Goal: Book appointment/travel/reservation

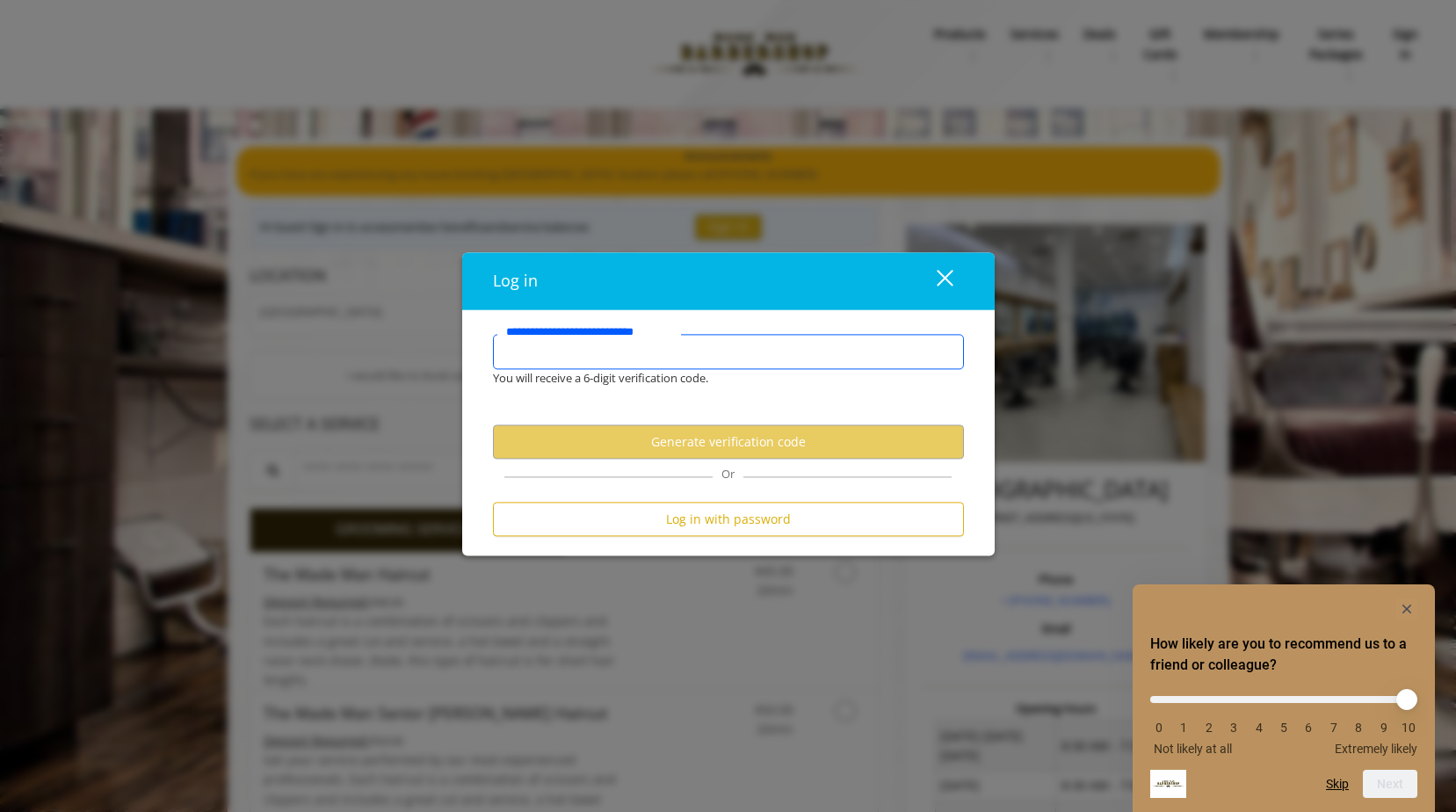
click at [700, 353] on input "**********" at bounding box center [728, 352] width 471 height 35
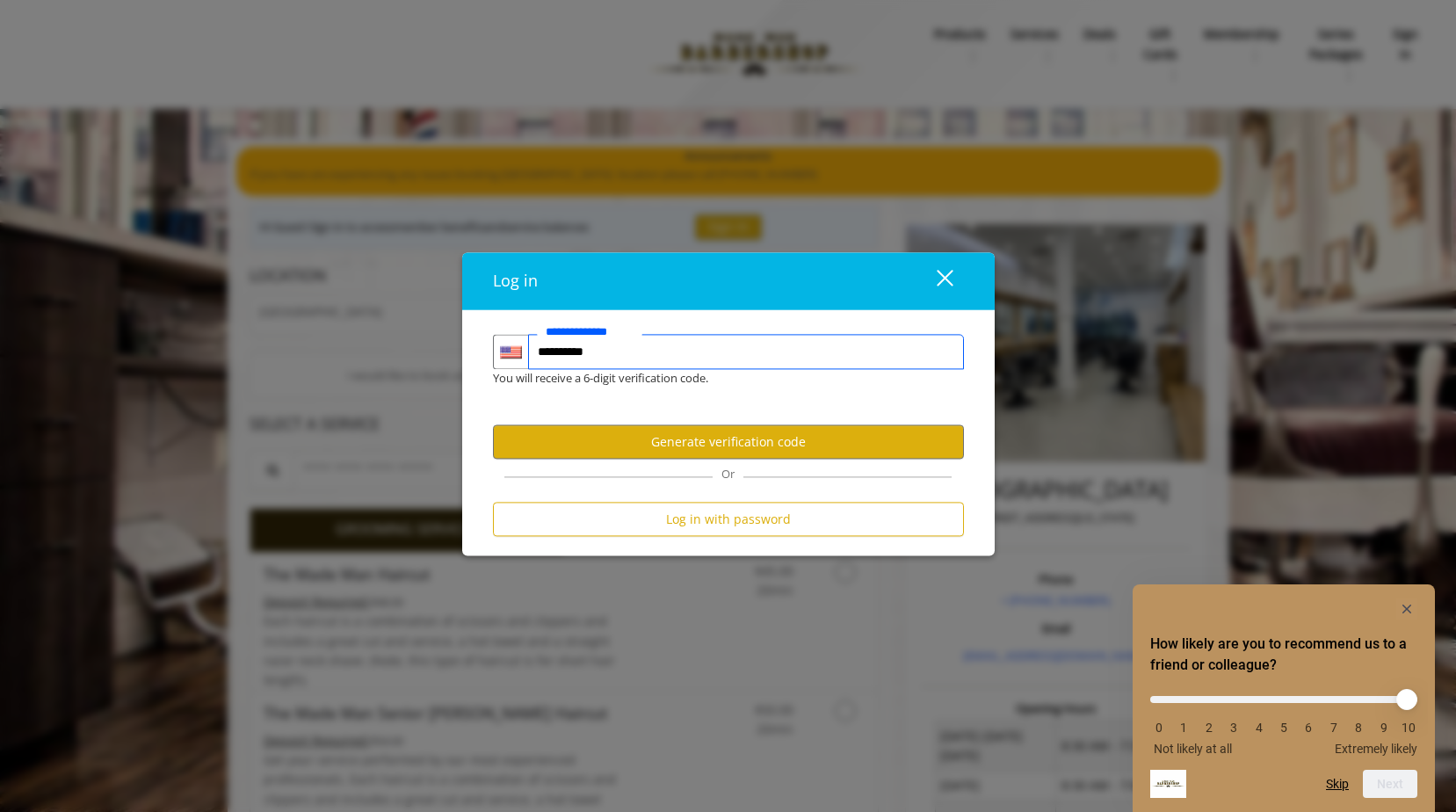
type input "**********"
click at [744, 448] on button "Generate verification code" at bounding box center [728, 442] width 471 height 34
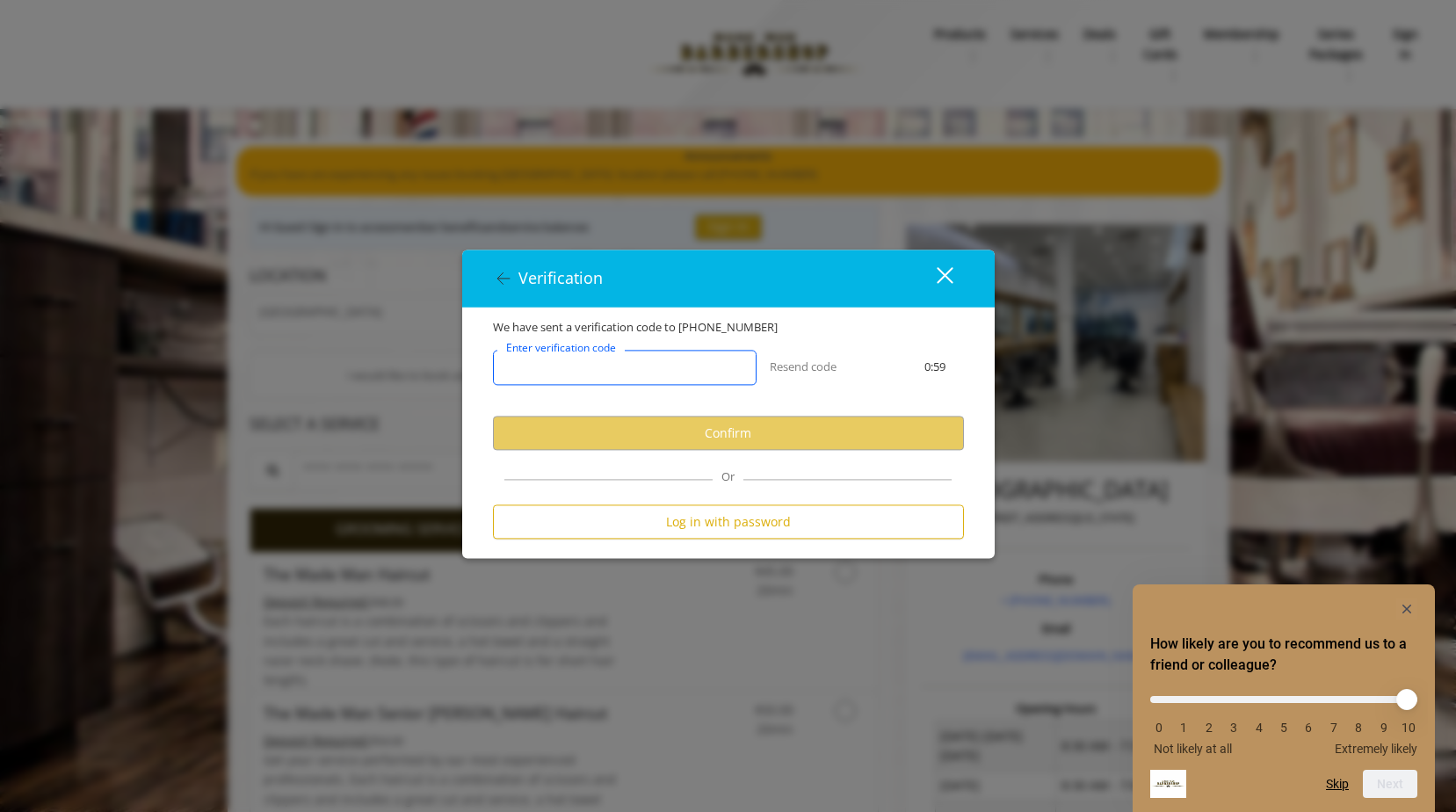
click at [682, 358] on input "Enter verification code" at bounding box center [625, 366] width 264 height 35
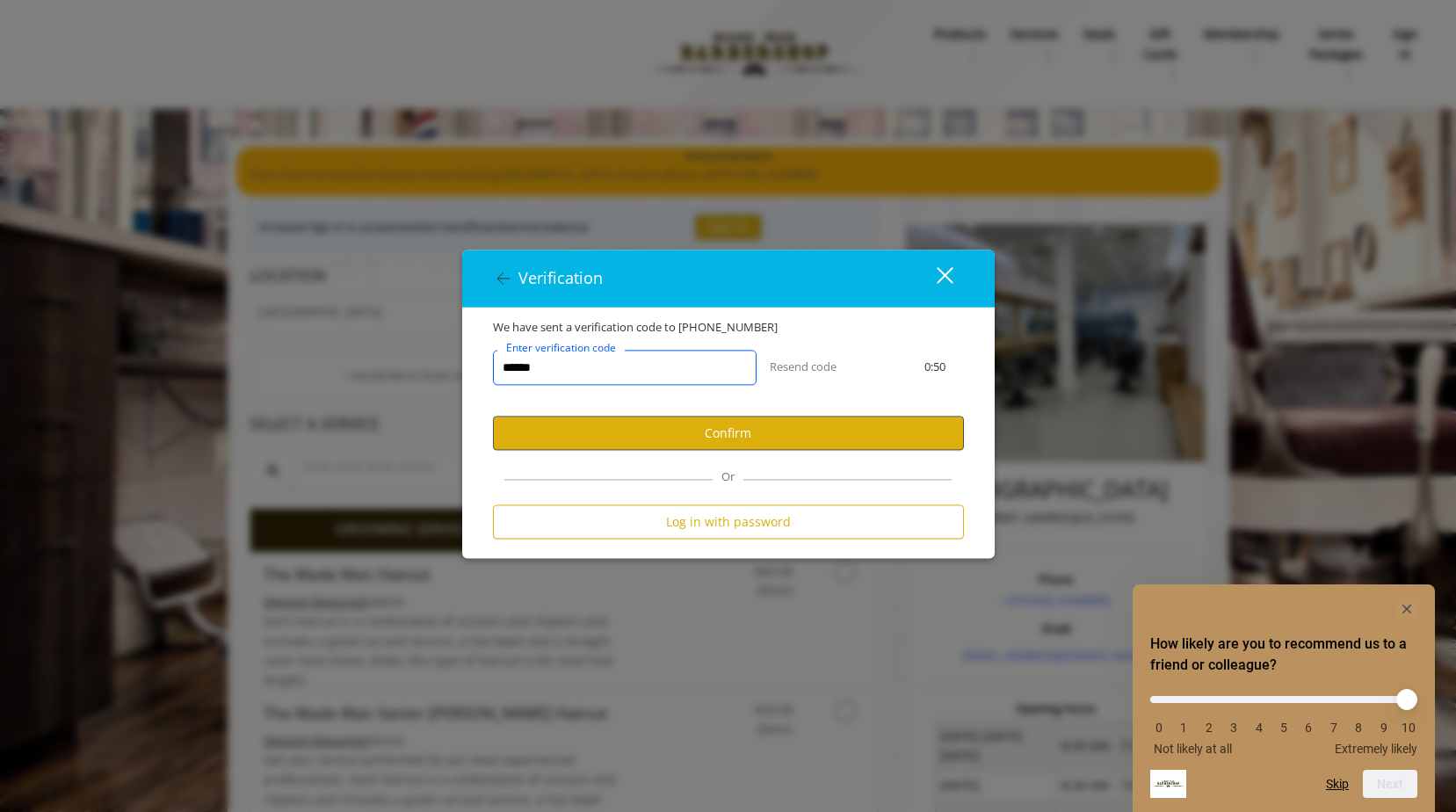
type input "******"
click at [687, 435] on button "Confirm" at bounding box center [728, 433] width 471 height 34
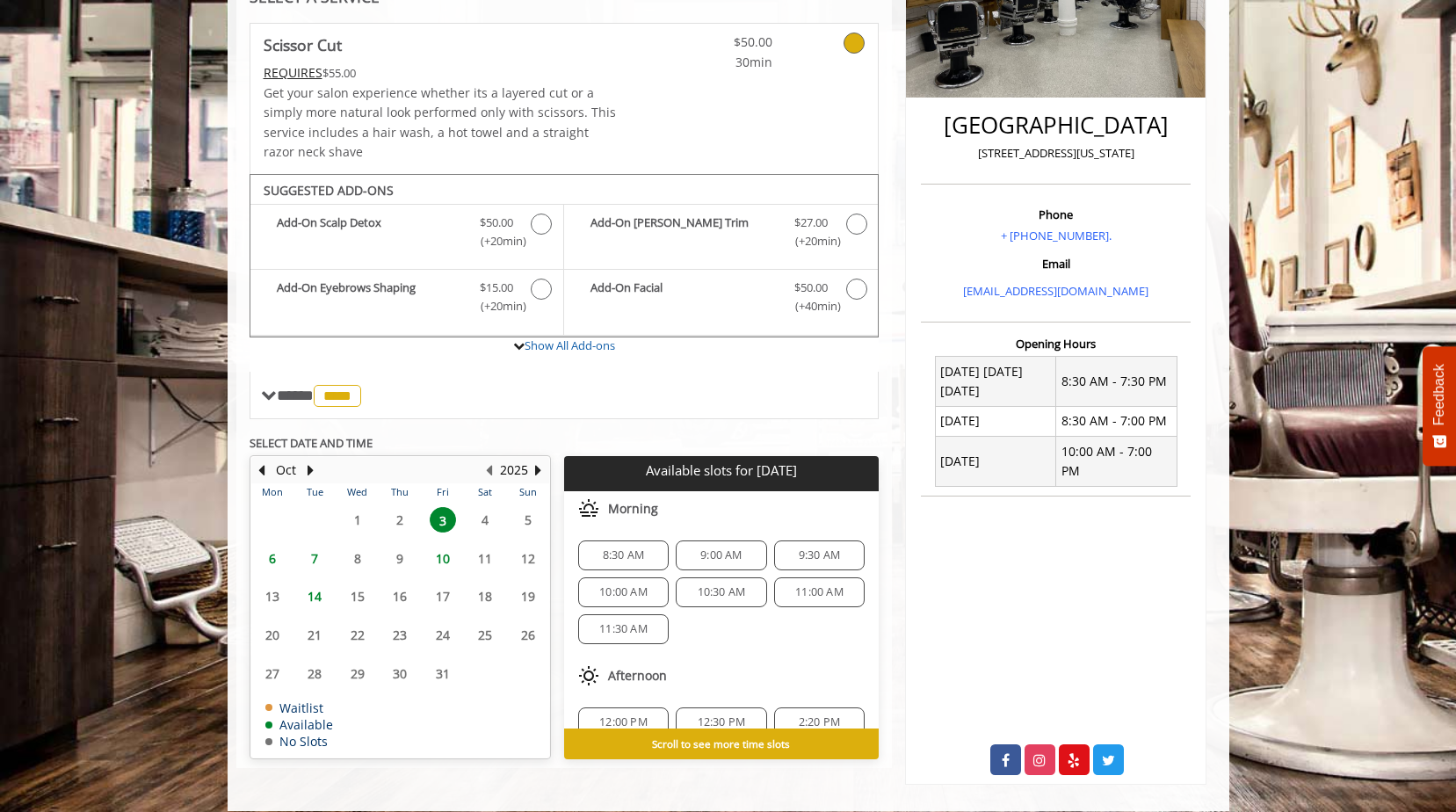
click at [275, 563] on span "6" at bounding box center [272, 558] width 27 height 26
click at [693, 557] on span "9:00 AM" at bounding box center [721, 555] width 74 height 14
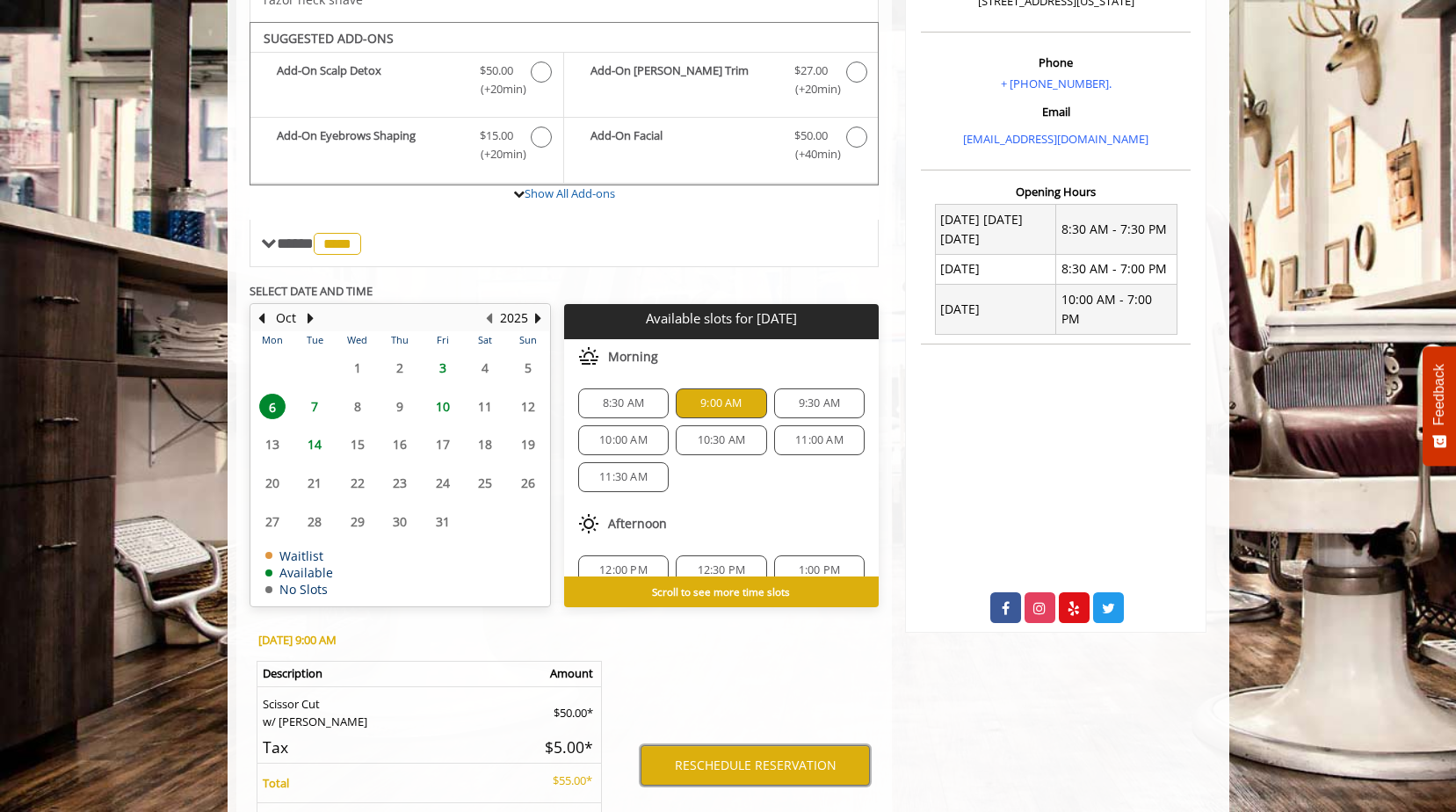
scroll to position [506, 0]
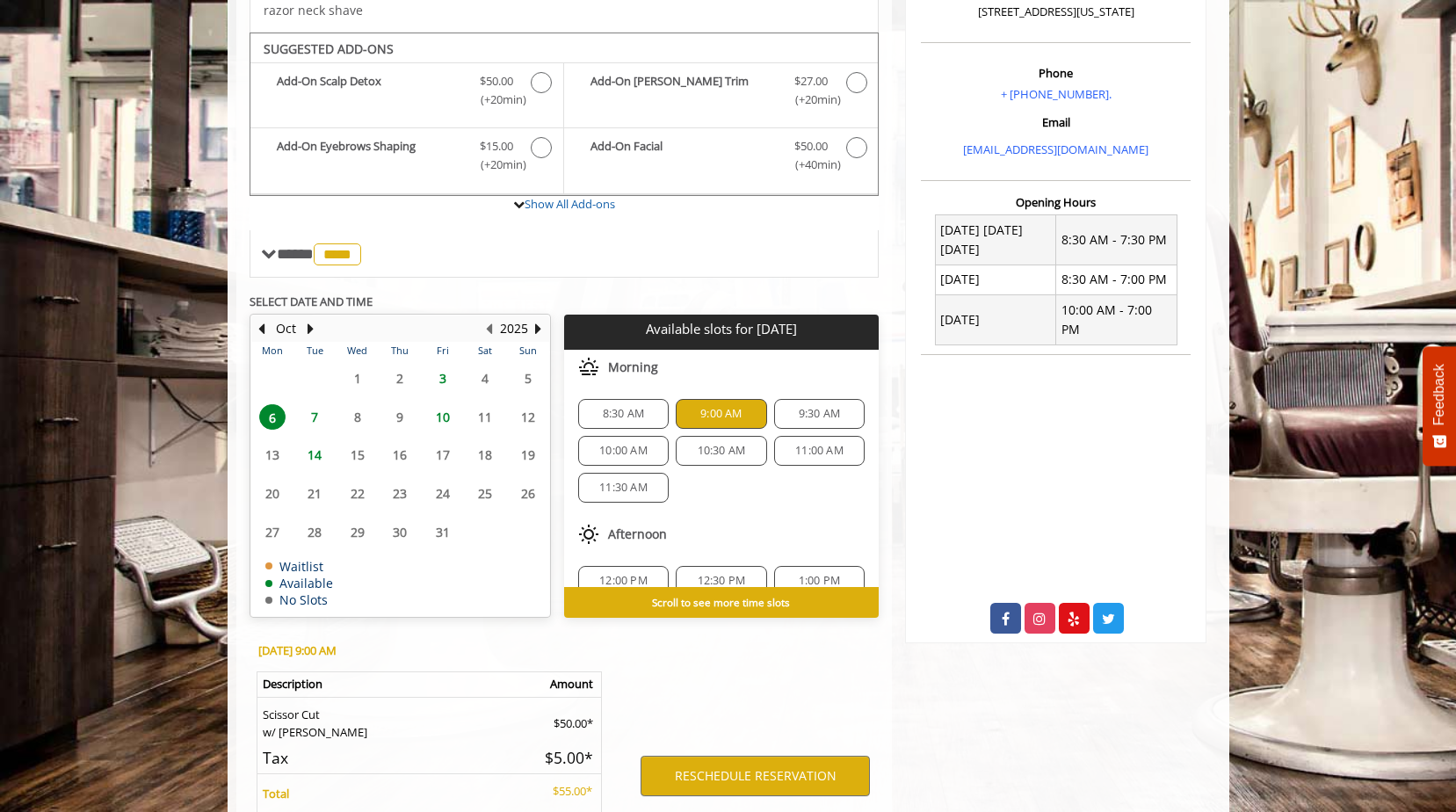
click at [446, 383] on span "3" at bounding box center [443, 378] width 27 height 26
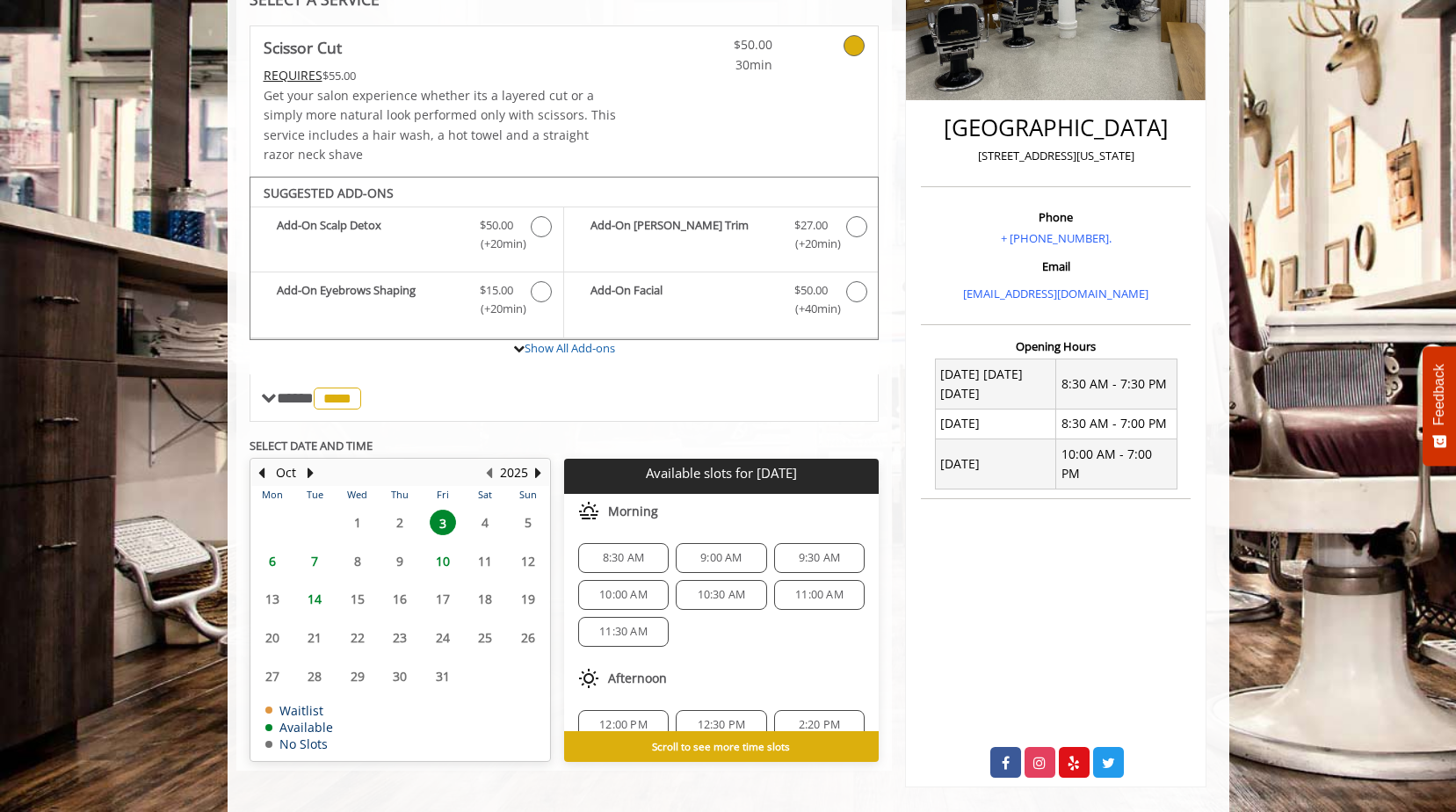
scroll to position [365, 0]
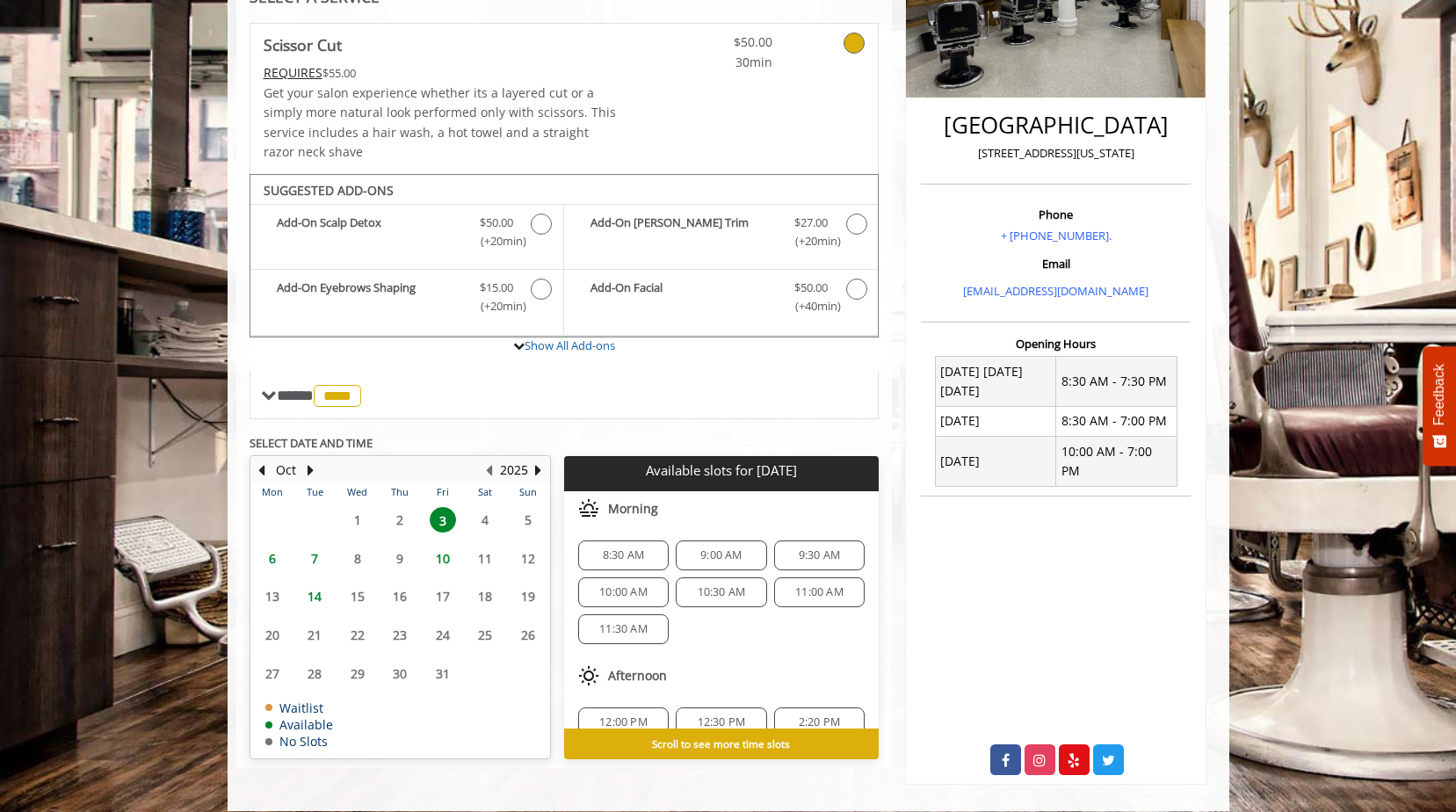
click at [317, 550] on span "7" at bounding box center [315, 558] width 27 height 26
click at [272, 554] on span "6" at bounding box center [272, 558] width 27 height 26
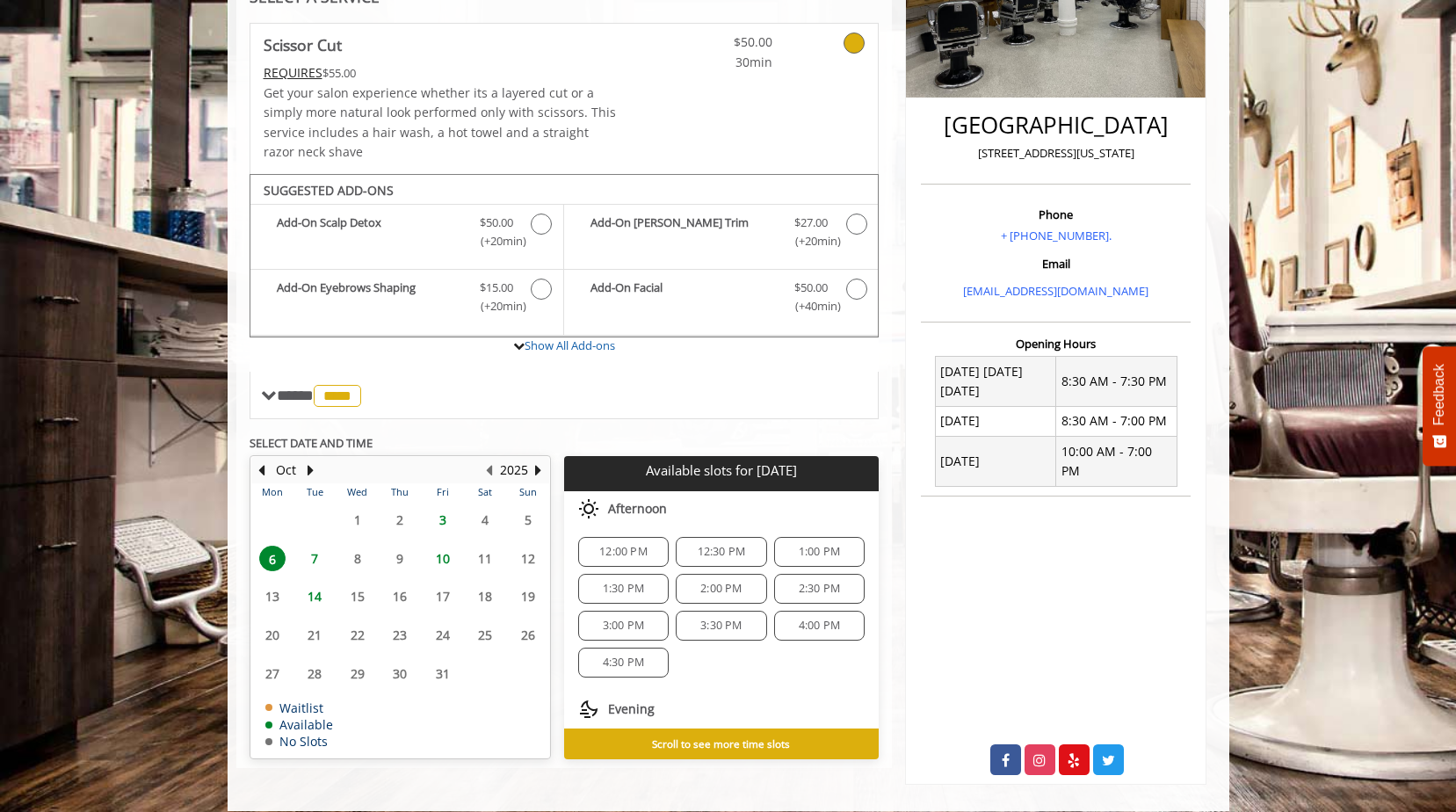
scroll to position [264, 0]
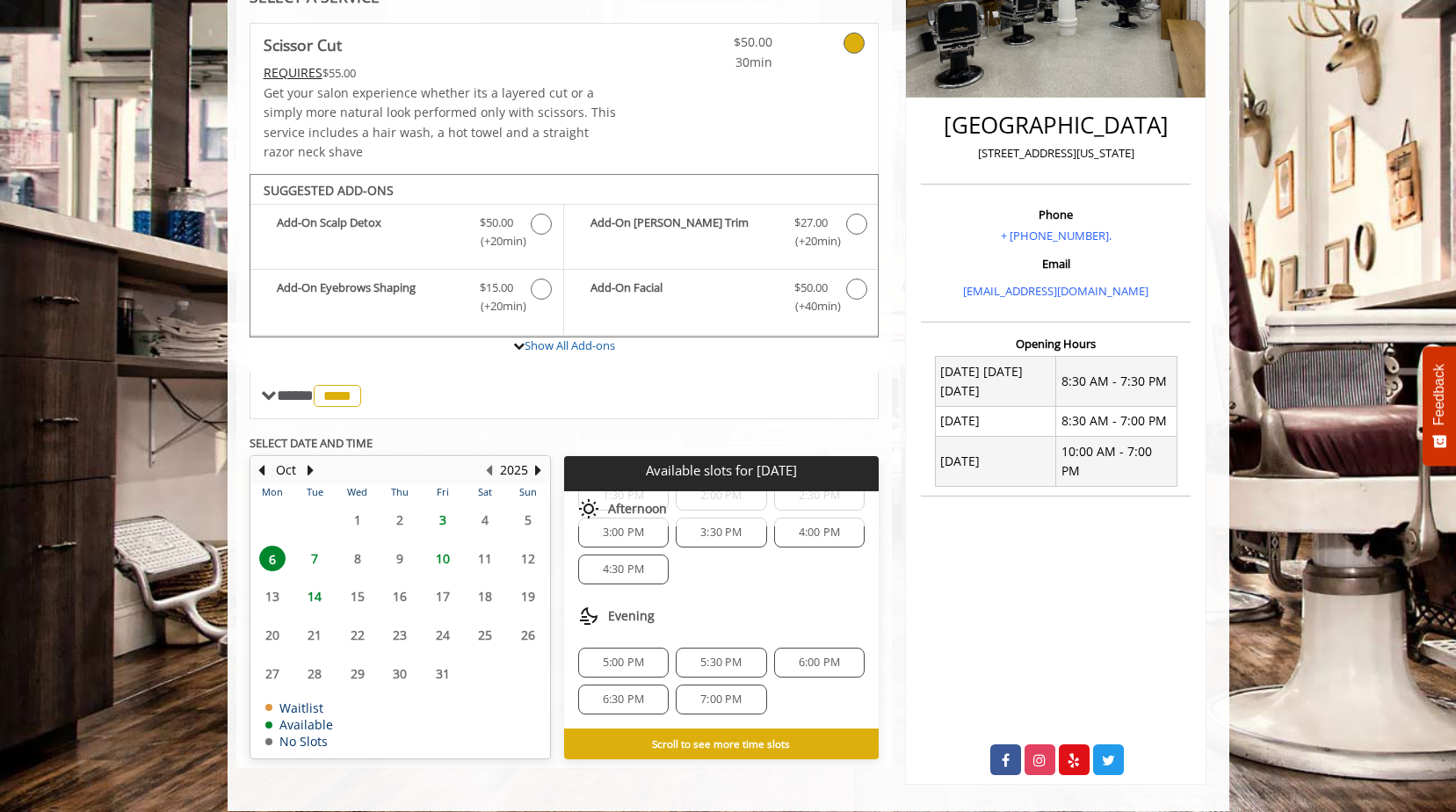
click at [315, 555] on span "7" at bounding box center [315, 558] width 27 height 26
drag, startPoint x: 724, startPoint y: 701, endPoint x: 764, endPoint y: 592, distance: 116.1
click at [764, 592] on div "Choose a time below for Tue, Oct 07 2025 Morning 8:30 AM 9:00 AM 9:30 AM 10:00 …" at bounding box center [722, 478] width 314 height 501
drag, startPoint x: 764, startPoint y: 592, endPoint x: 764, endPoint y: 604, distance: 12.0
click at [764, 604] on div "Evening" at bounding box center [722, 616] width 314 height 35
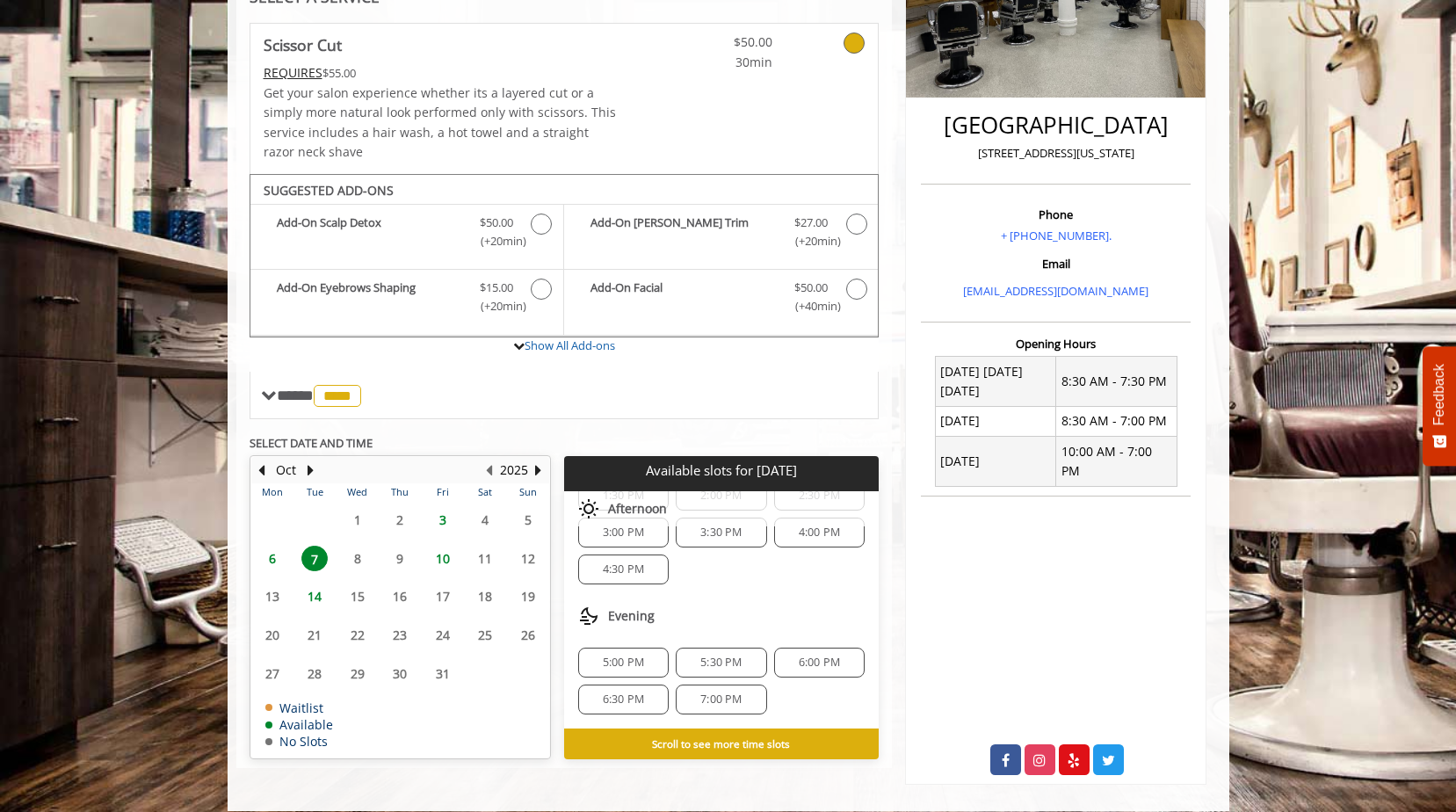
click at [655, 656] on span "5:00 PM" at bounding box center [624, 662] width 74 height 14
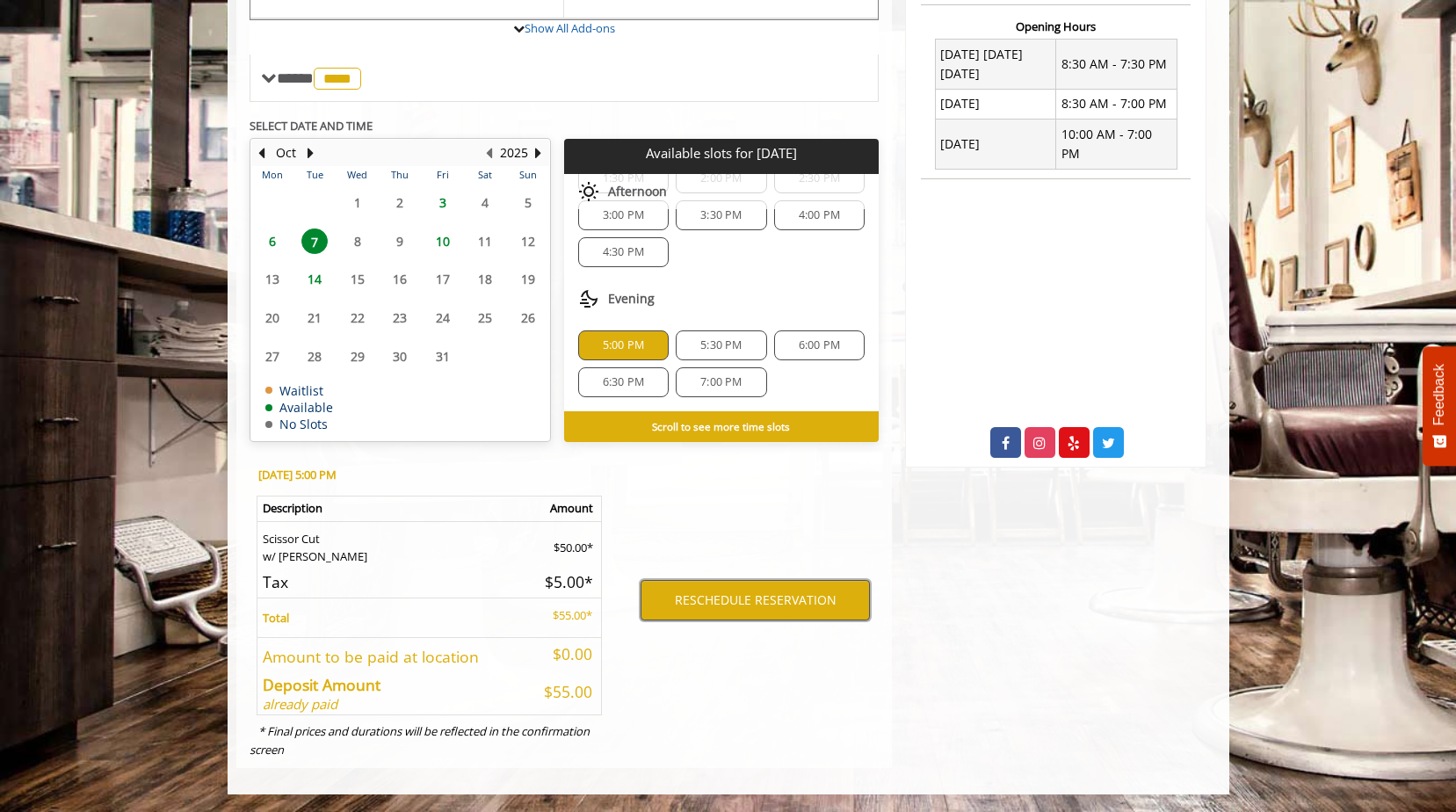
click at [728, 599] on button "RESCHEDULE RESERVATION" at bounding box center [755, 600] width 229 height 40
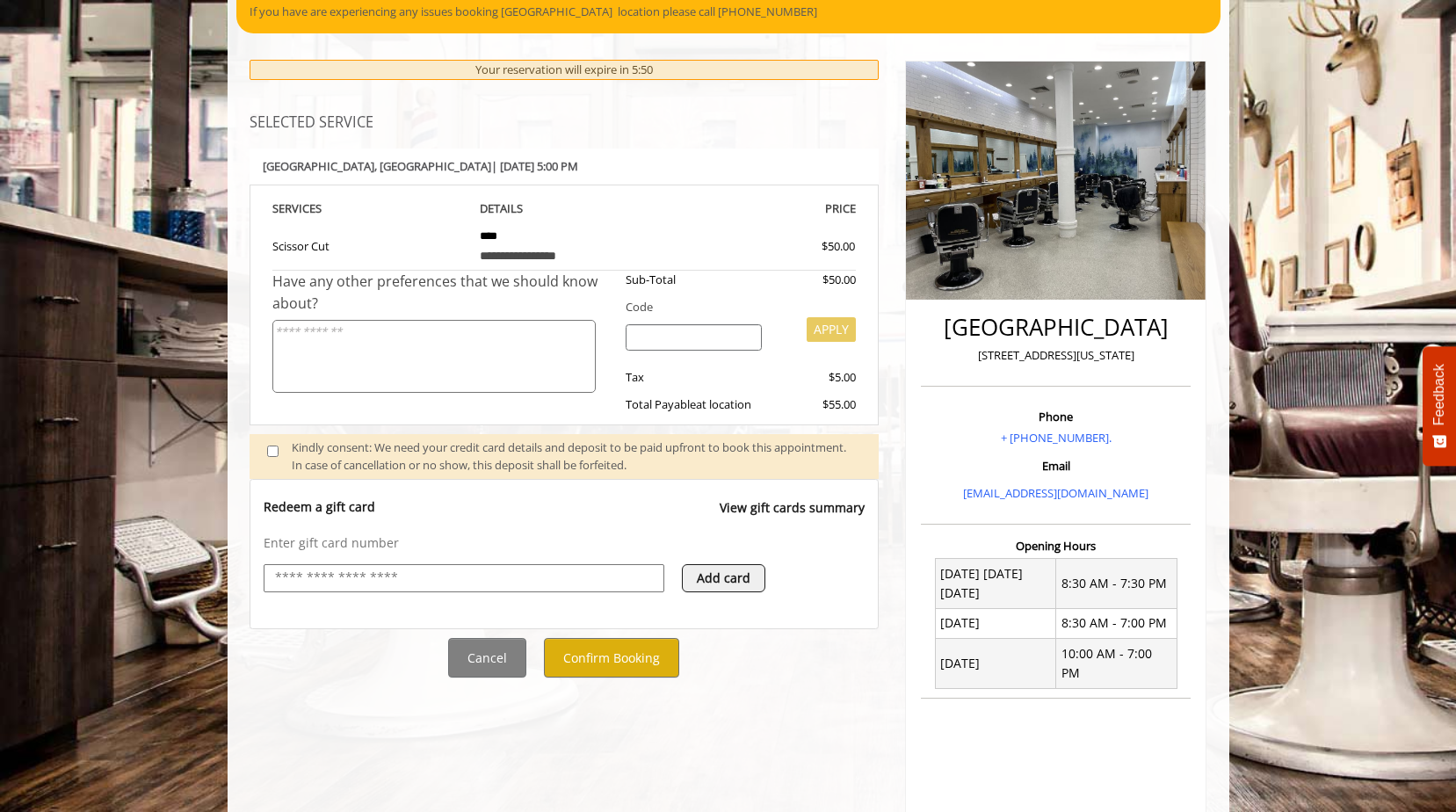
scroll to position [176, 0]
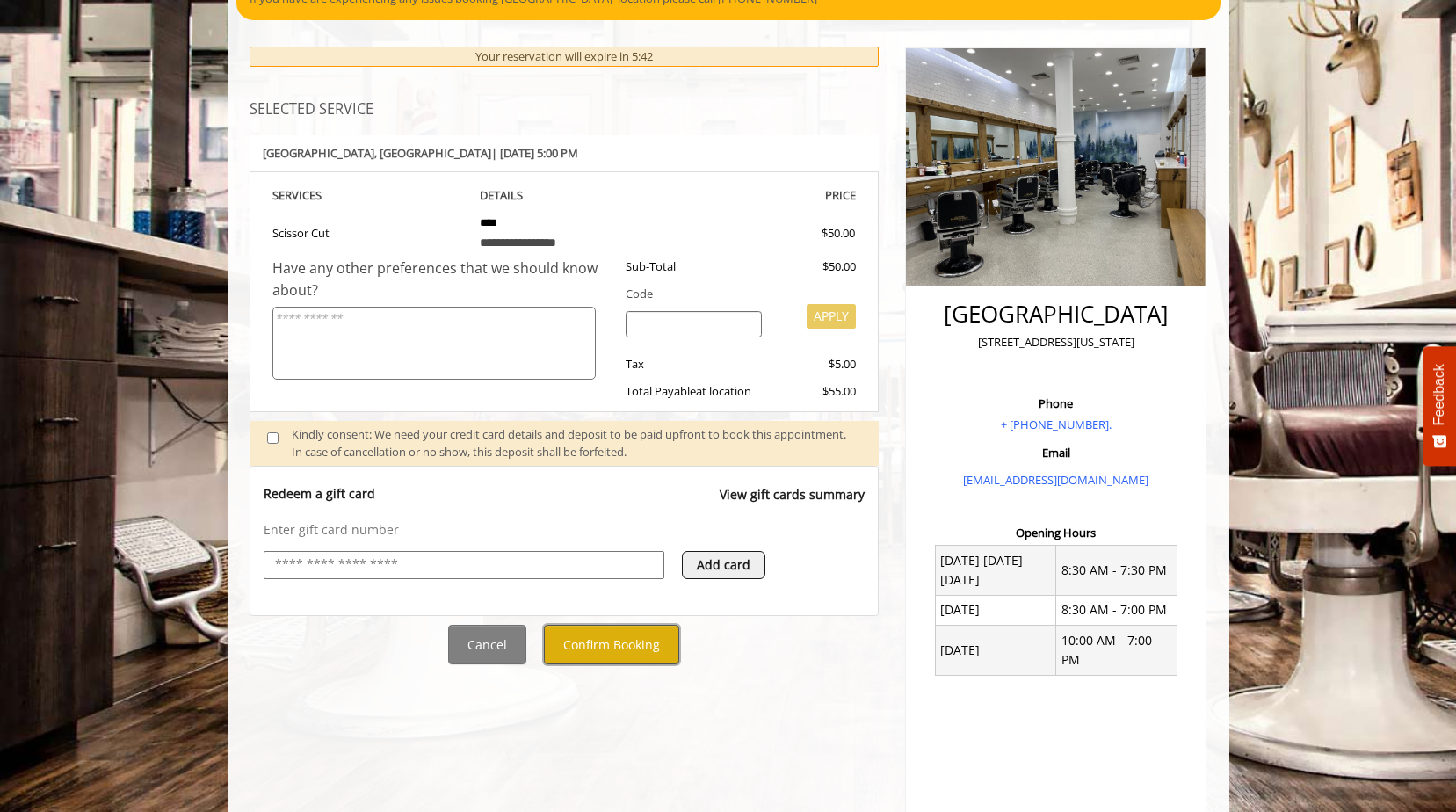
click at [628, 647] on button "Confirm Booking" at bounding box center [611, 644] width 135 height 40
